Goal: Navigation & Orientation: Understand site structure

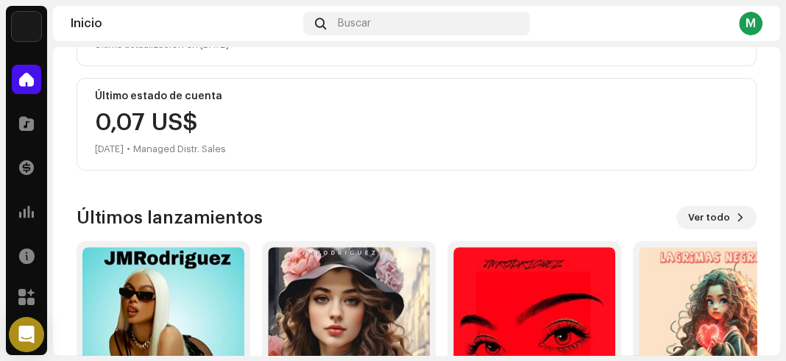
scroll to position [179, 0]
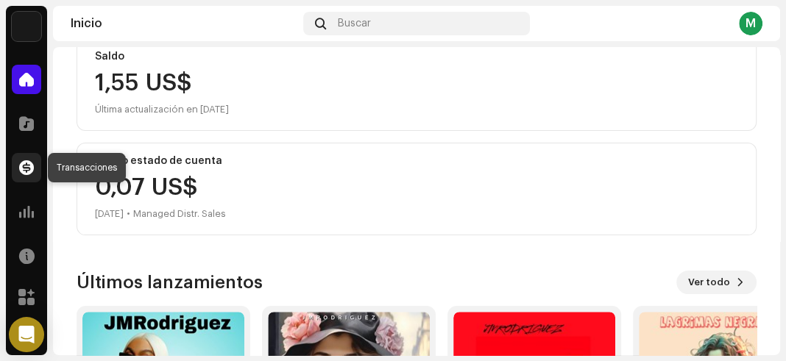
click at [28, 166] on span at bounding box center [26, 168] width 15 height 12
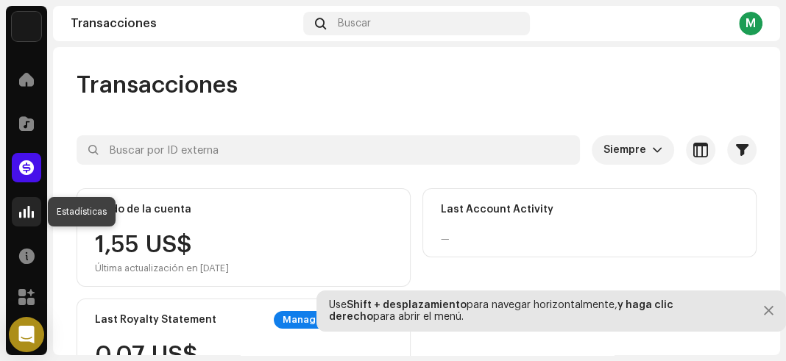
click at [21, 209] on span at bounding box center [26, 212] width 15 height 12
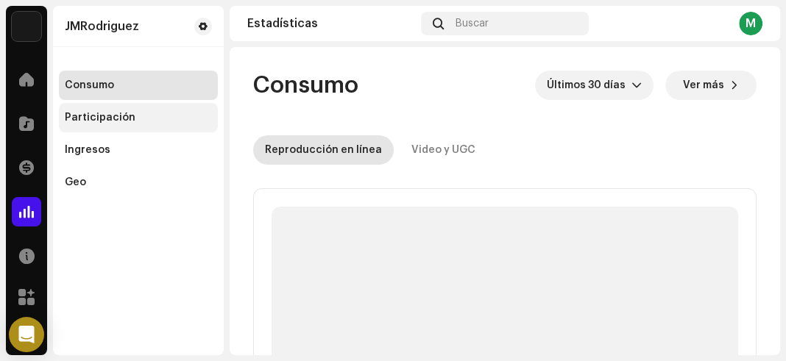
click at [113, 118] on div "Participación" at bounding box center [100, 118] width 71 height 12
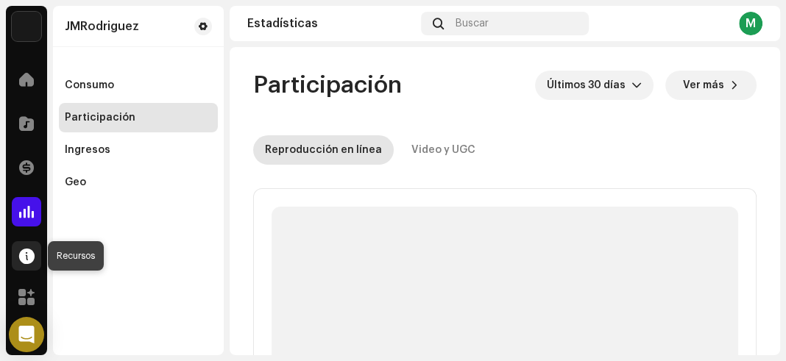
click at [29, 250] on span at bounding box center [26, 256] width 15 height 12
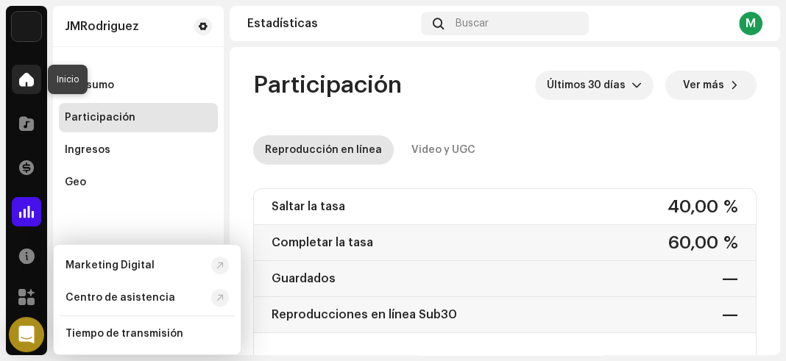
click at [29, 84] on span at bounding box center [26, 80] width 15 height 12
